Goal: Task Accomplishment & Management: Complete application form

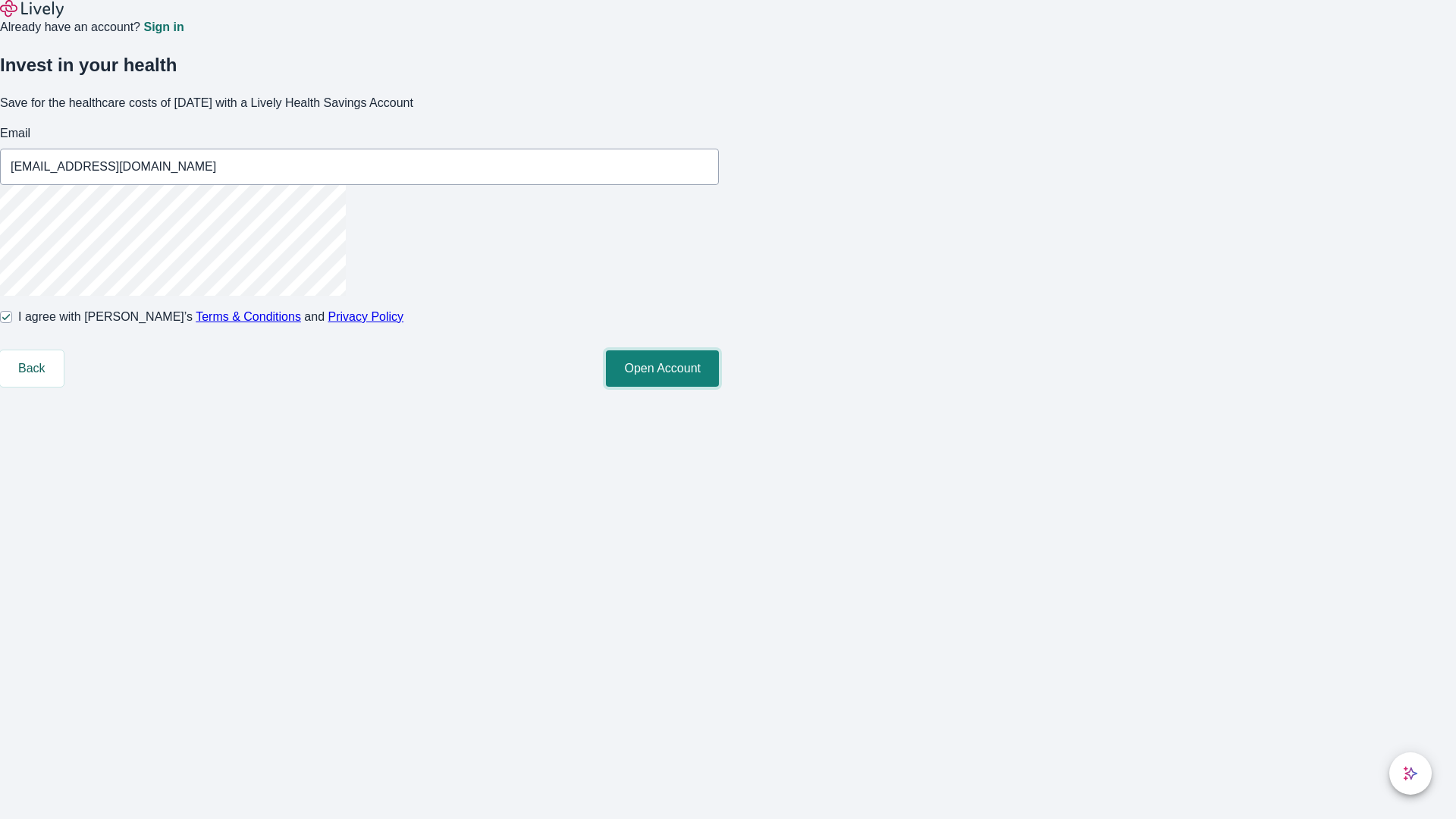
click at [719, 387] on button "Open Account" at bounding box center [662, 369] width 113 height 36
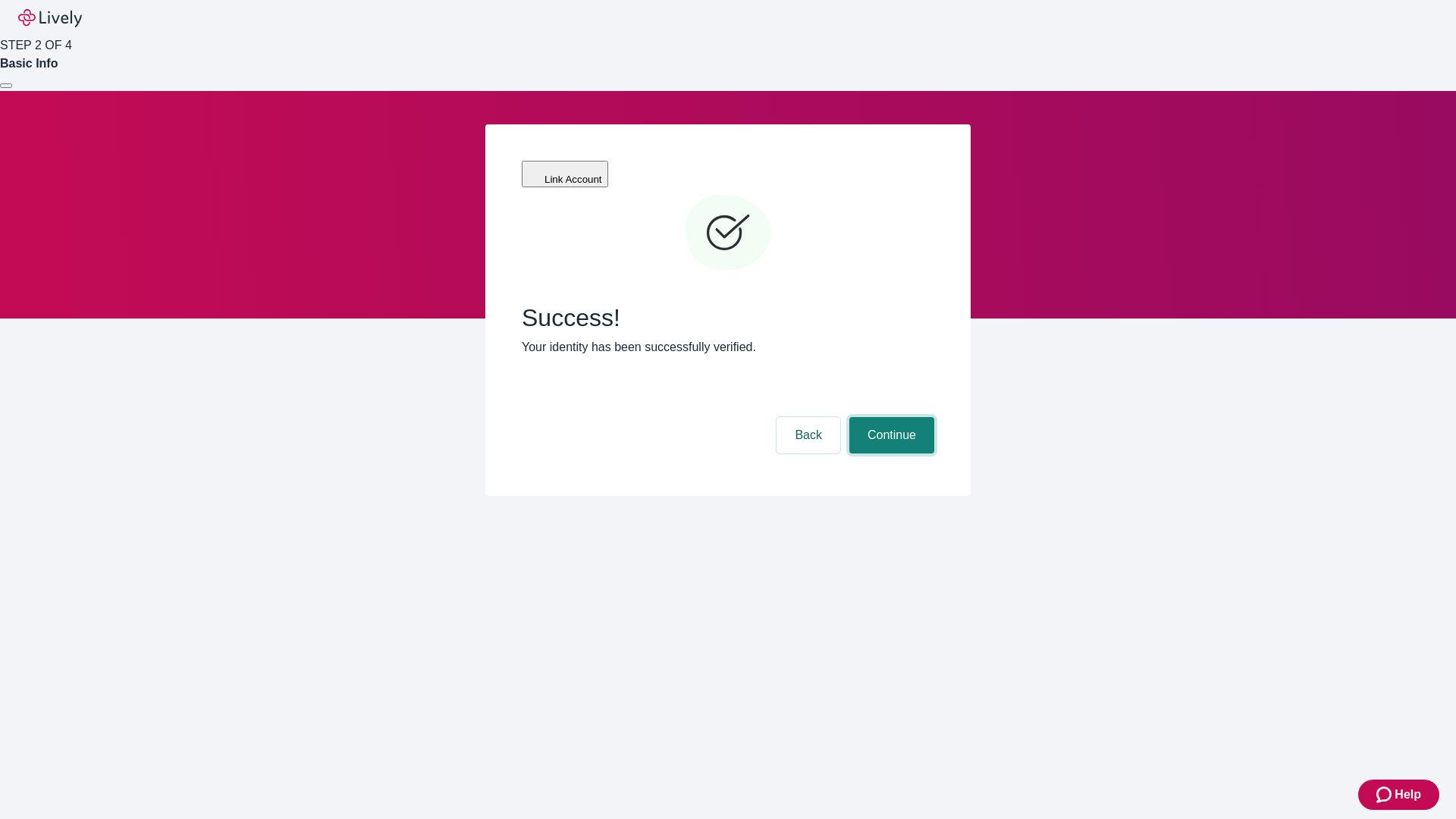
click at [889, 417] on button "Continue" at bounding box center [891, 435] width 85 height 36
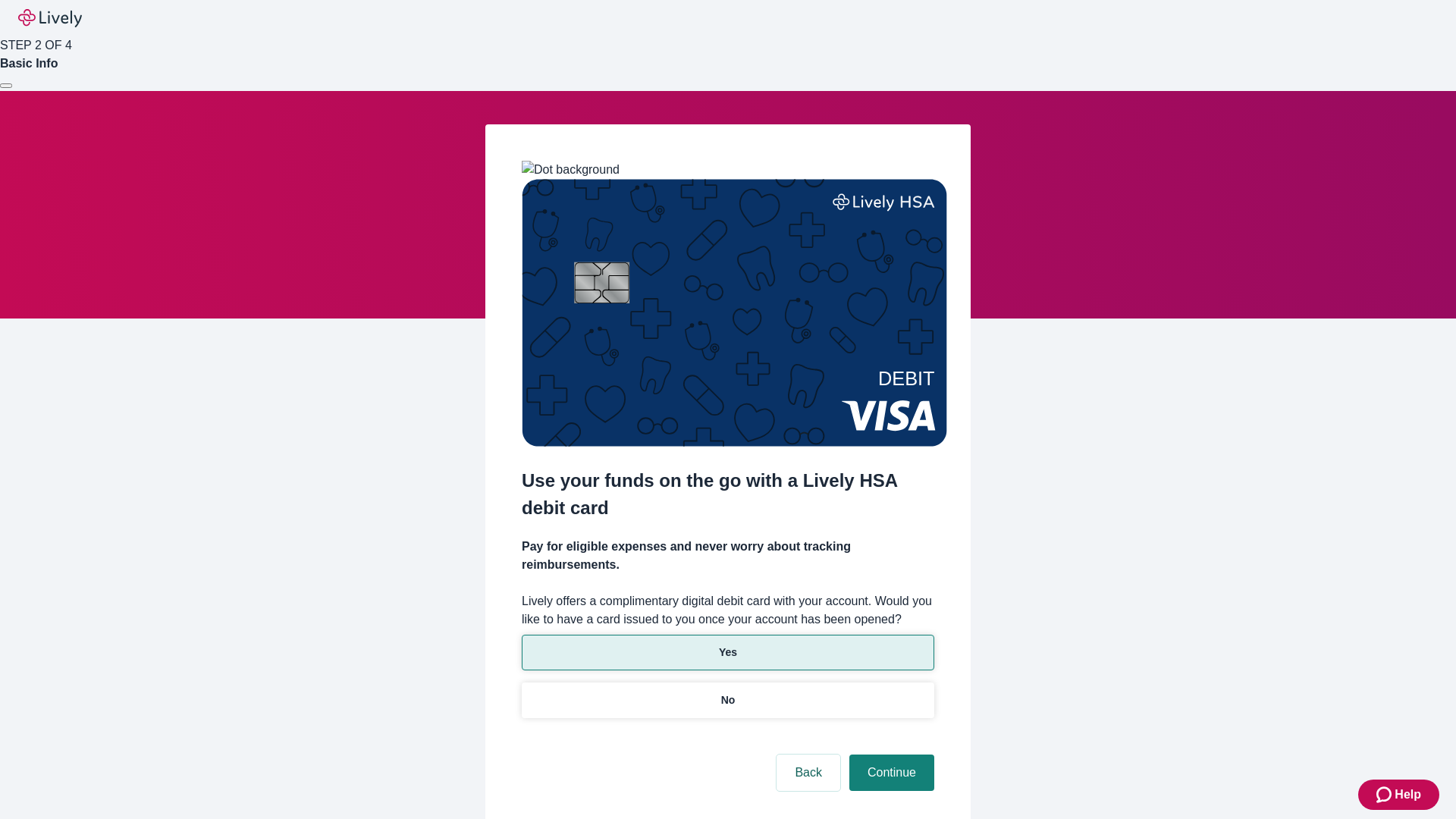
click at [727, 644] on p "Yes" at bounding box center [727, 652] width 18 height 16
click at [889, 754] on button "Continue" at bounding box center [891, 772] width 85 height 36
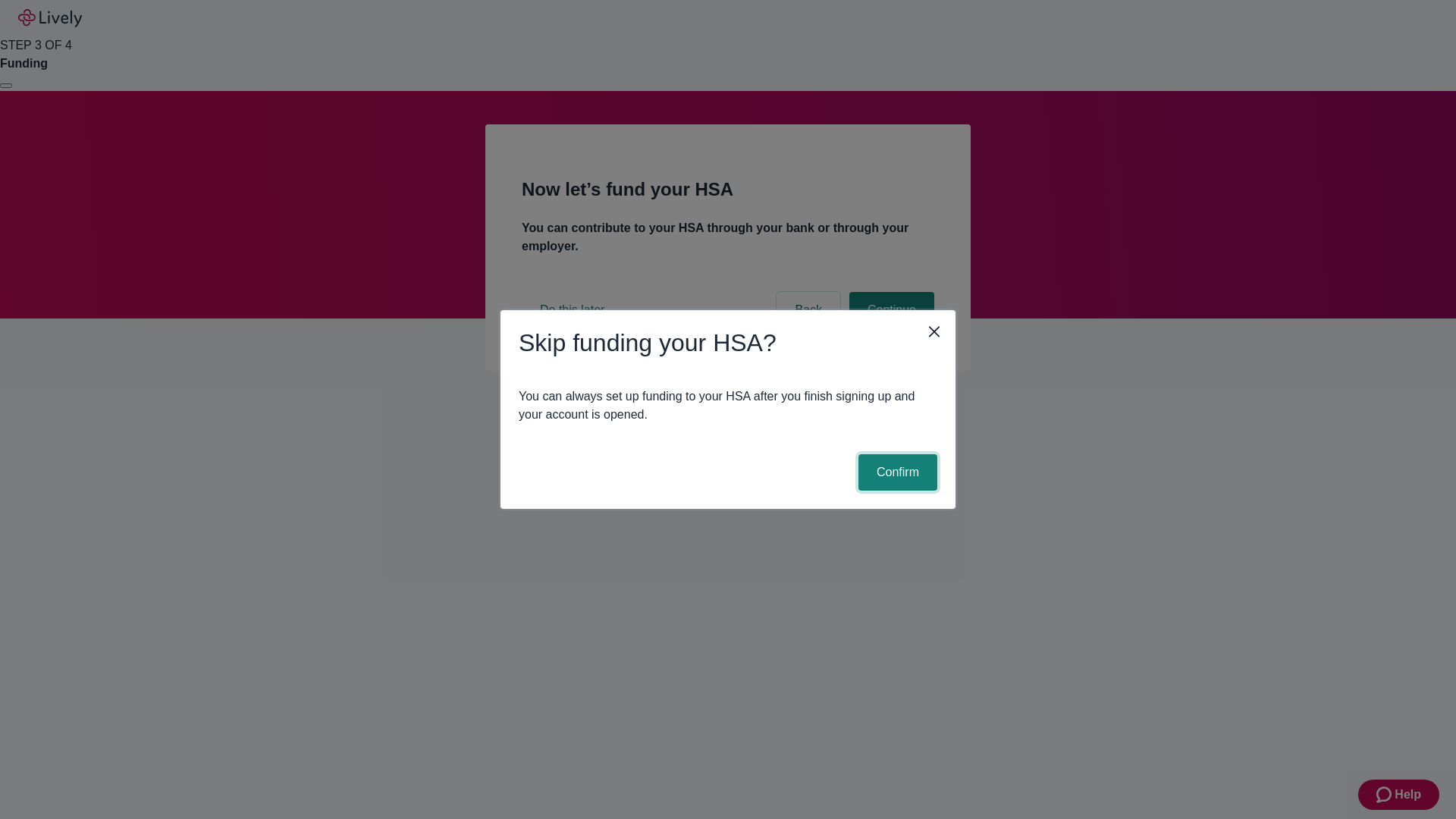
click at [896, 472] on button "Confirm" at bounding box center [898, 472] width 79 height 36
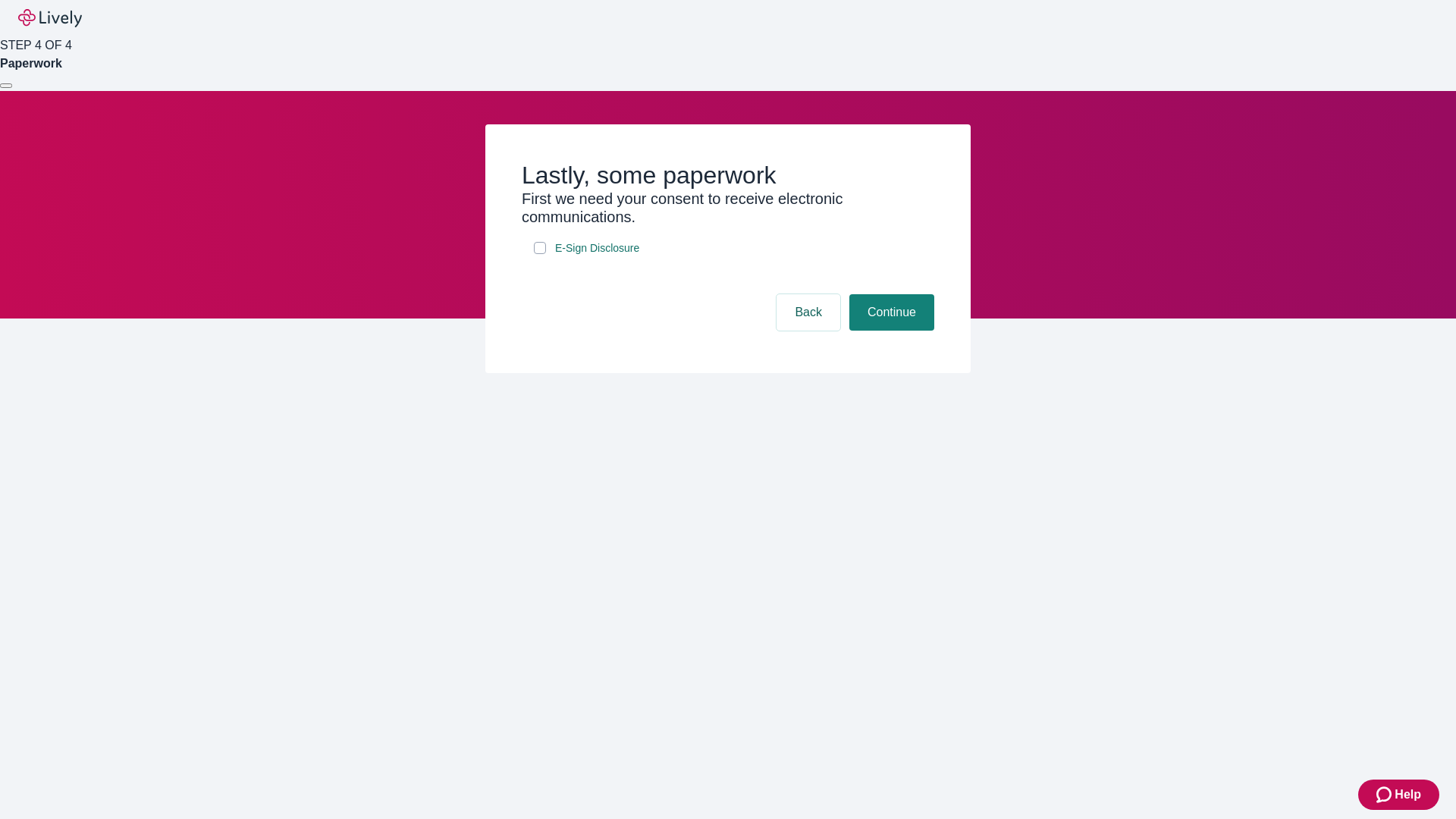
click at [540, 254] on input "E-Sign Disclosure" at bounding box center [540, 248] width 12 height 12
checkbox input "true"
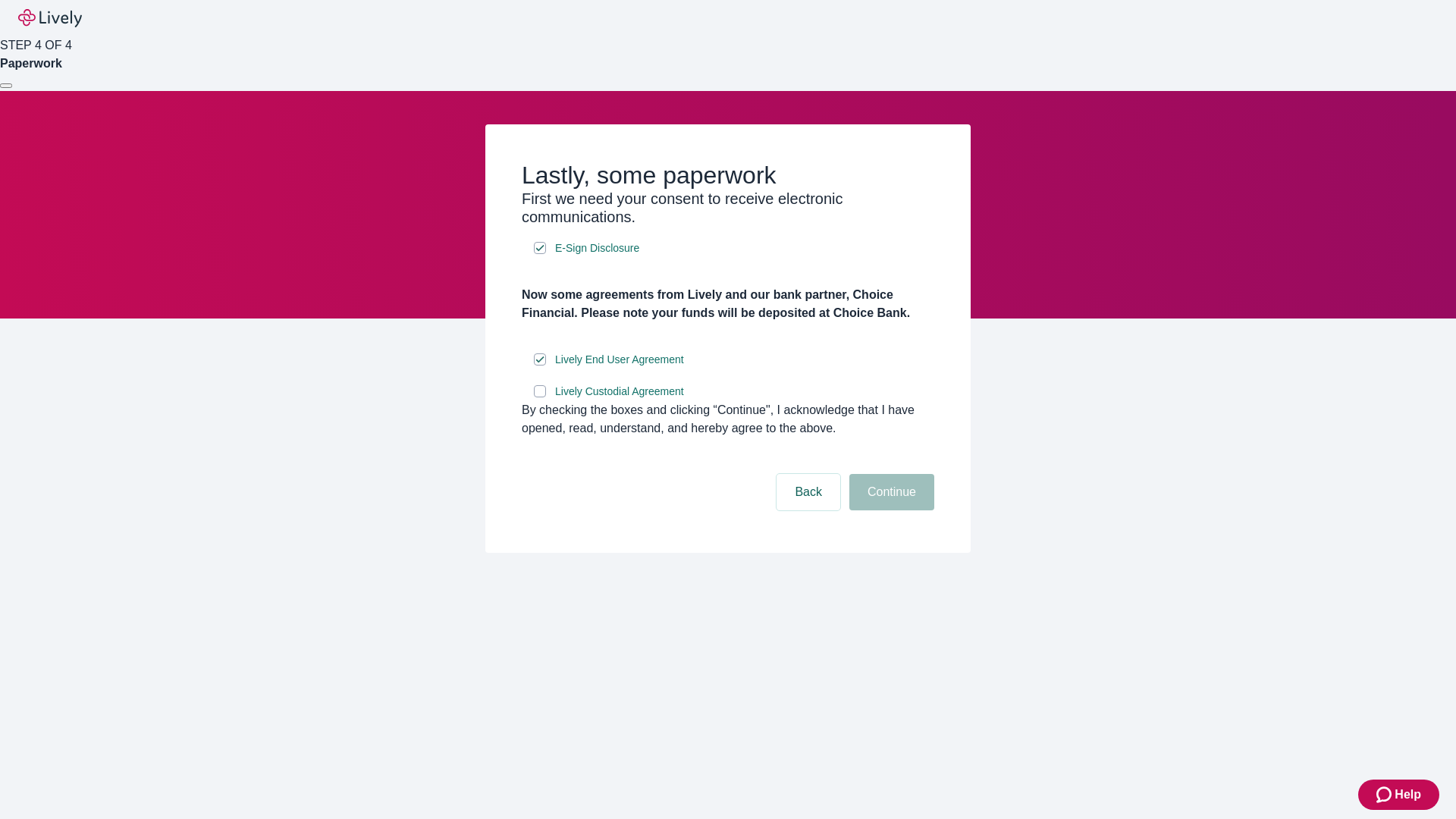
click at [540, 397] on input "Lively Custodial Agreement" at bounding box center [540, 391] width 12 height 12
checkbox input "true"
click at [889, 510] on button "Continue" at bounding box center [891, 492] width 85 height 36
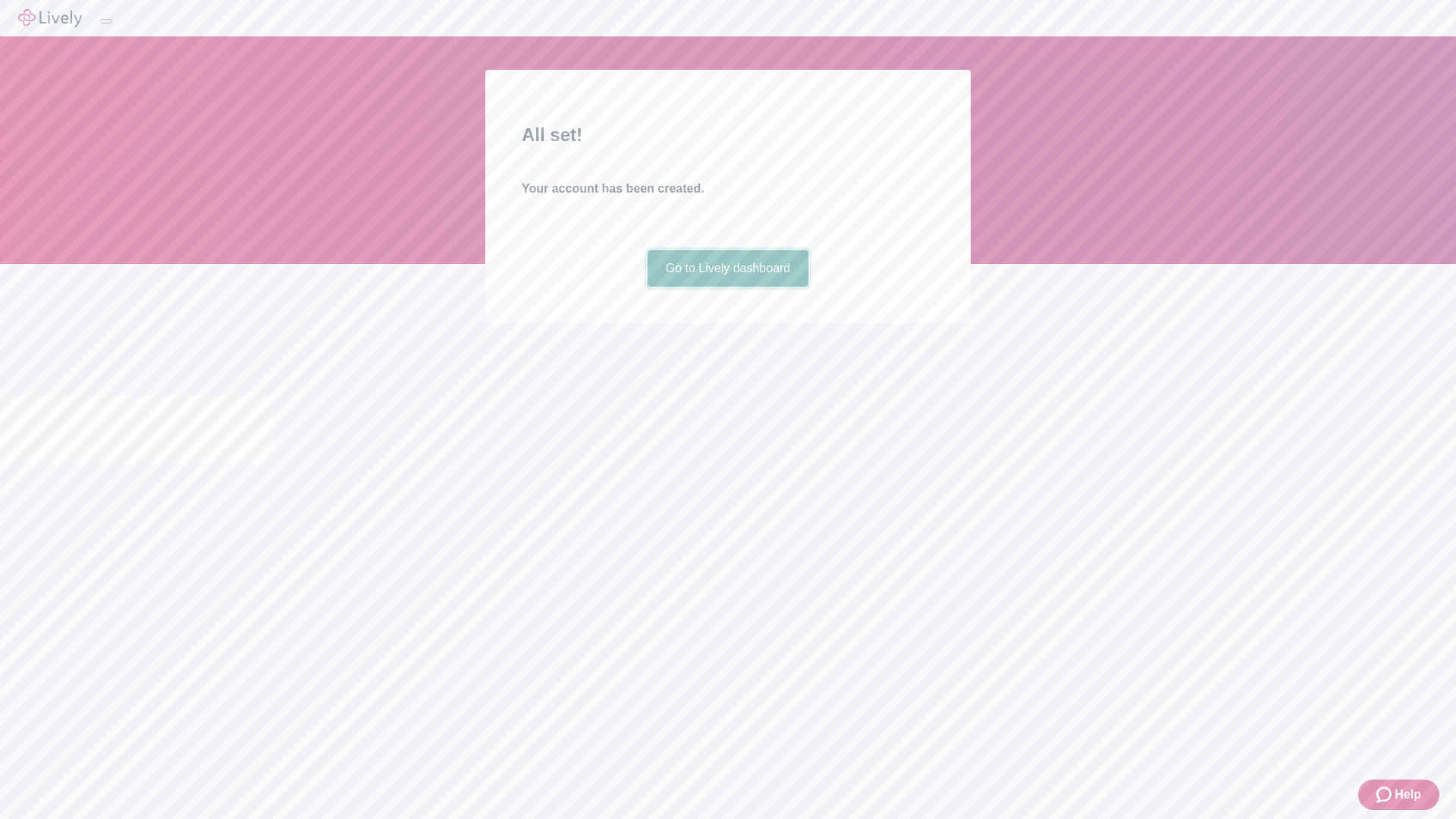
click at [727, 286] on link "Go to Lively dashboard" at bounding box center [728, 268] width 161 height 36
